Goal: Task Accomplishment & Management: Use online tool/utility

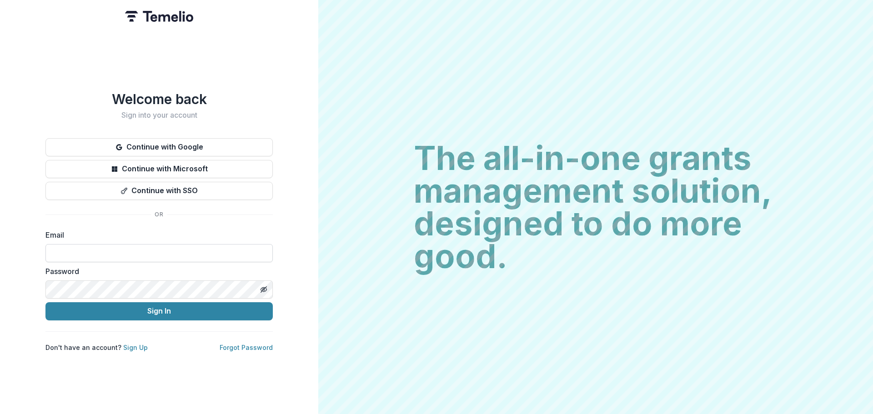
click at [144, 248] on input at bounding box center [158, 253] width 227 height 18
type input "**********"
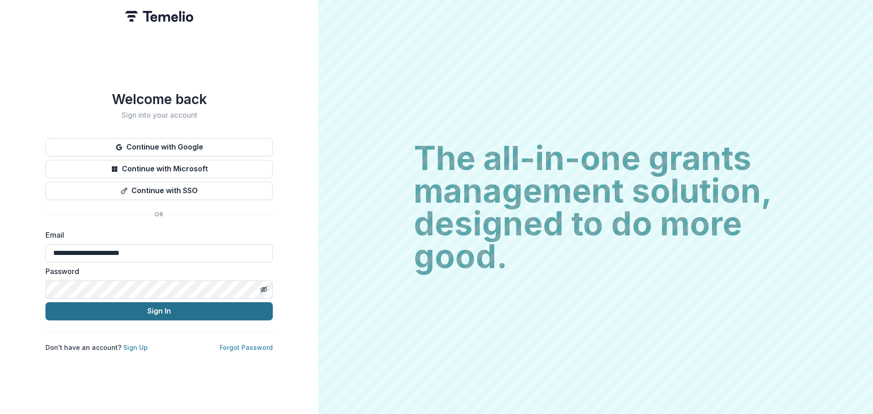
click at [122, 310] on button "Sign In" at bounding box center [158, 311] width 227 height 18
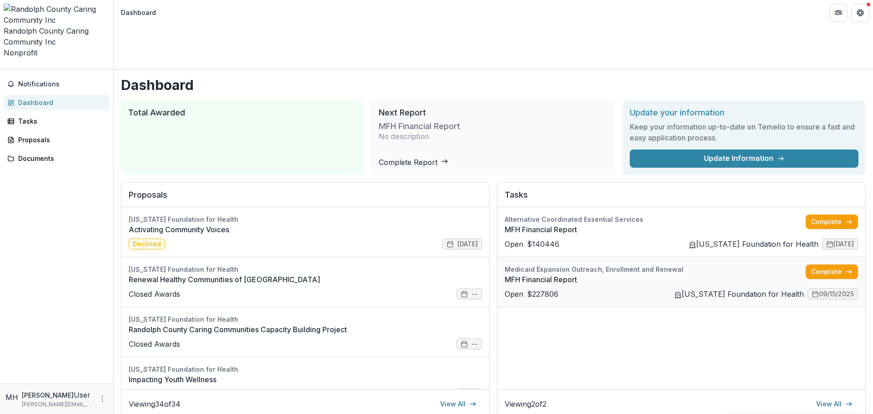
click at [520, 274] on link "MFH Financial Report" at bounding box center [655, 279] width 301 height 11
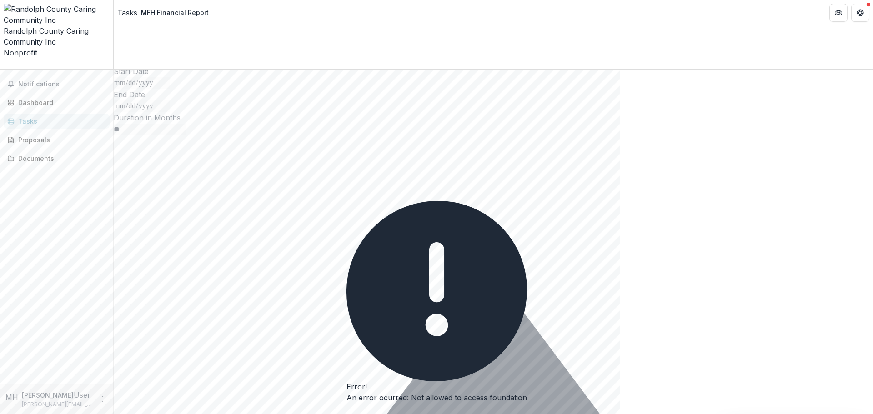
scroll to position [244, 0]
click at [347, 412] on button "Close" at bounding box center [347, 412] width 0 height 0
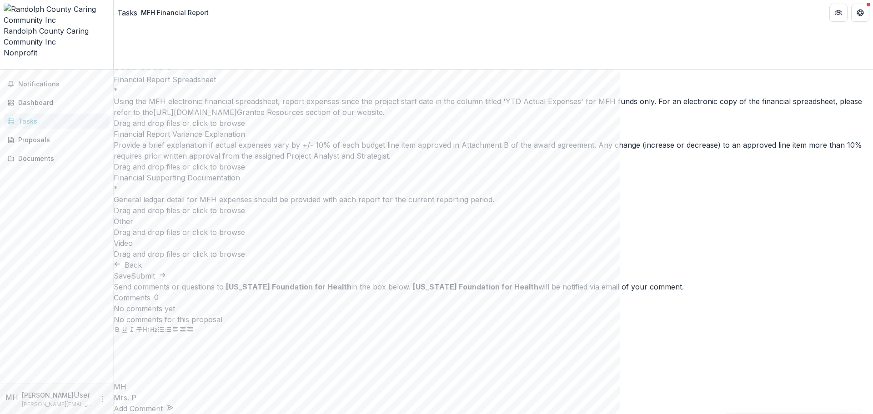
click at [245, 162] on span "click to browse" at bounding box center [218, 166] width 53 height 9
click at [245, 161] on p "Drag and drop files or click to browse" at bounding box center [179, 166] width 131 height 11
click at [245, 162] on span "click to browse" at bounding box center [218, 166] width 53 height 9
